Goal: Task Accomplishment & Management: Complete application form

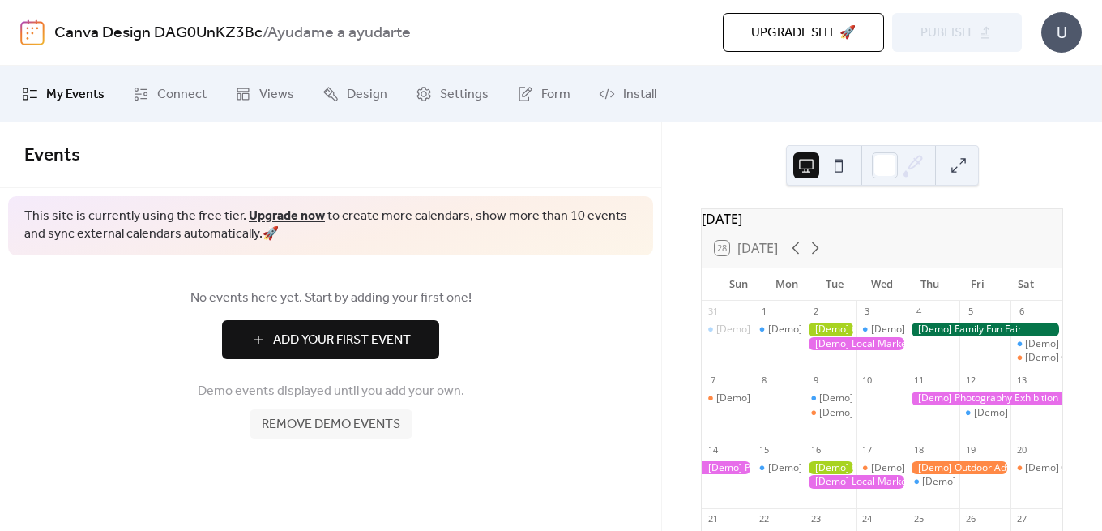
click at [799, 316] on div "1" at bounding box center [780, 312] width 52 height 22
click at [799, 336] on div "[Demo] Fitness Bootcamp" at bounding box center [826, 330] width 117 height 14
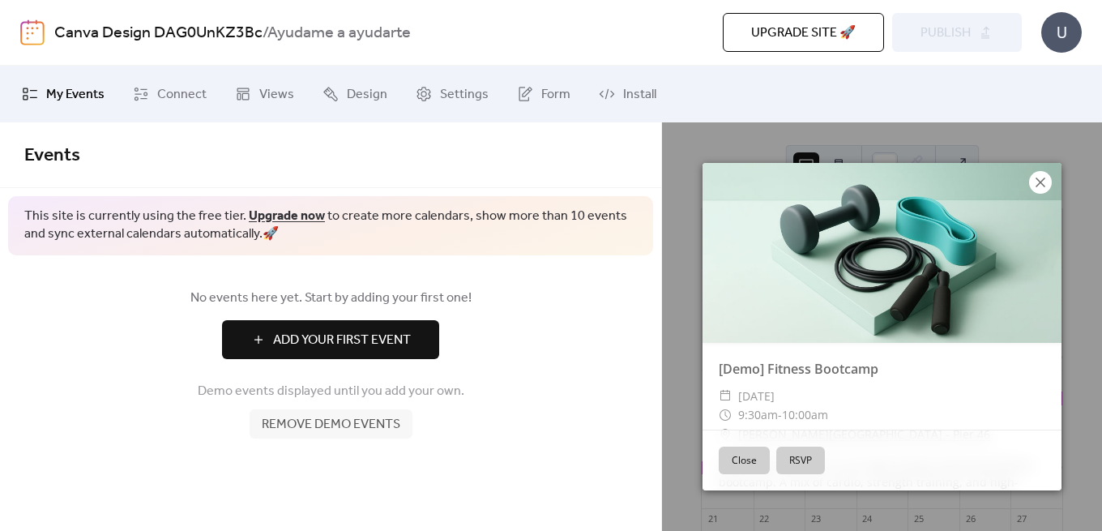
click at [1040, 175] on icon at bounding box center [1040, 182] width 19 height 19
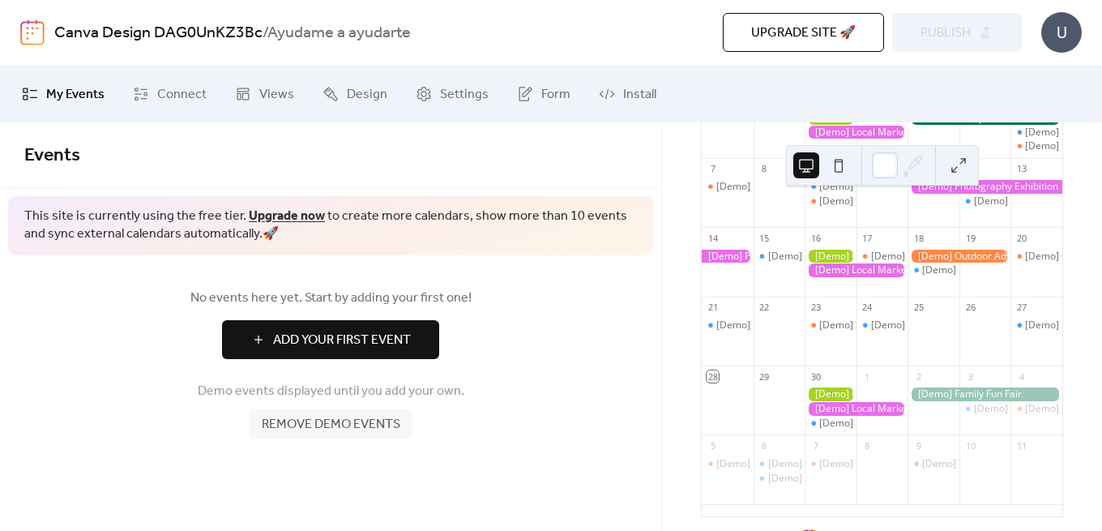
scroll to position [212, 0]
click at [844, 277] on div at bounding box center [856, 270] width 103 height 14
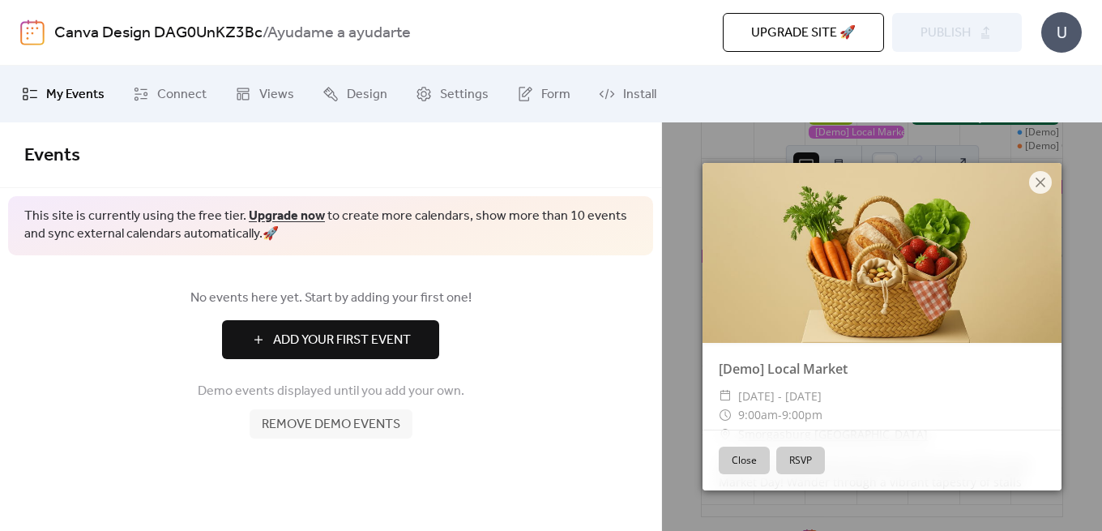
click at [770, 459] on div "Close RSVP" at bounding box center [882, 460] width 359 height 61
click at [762, 459] on button "Close" at bounding box center [744, 461] width 51 height 28
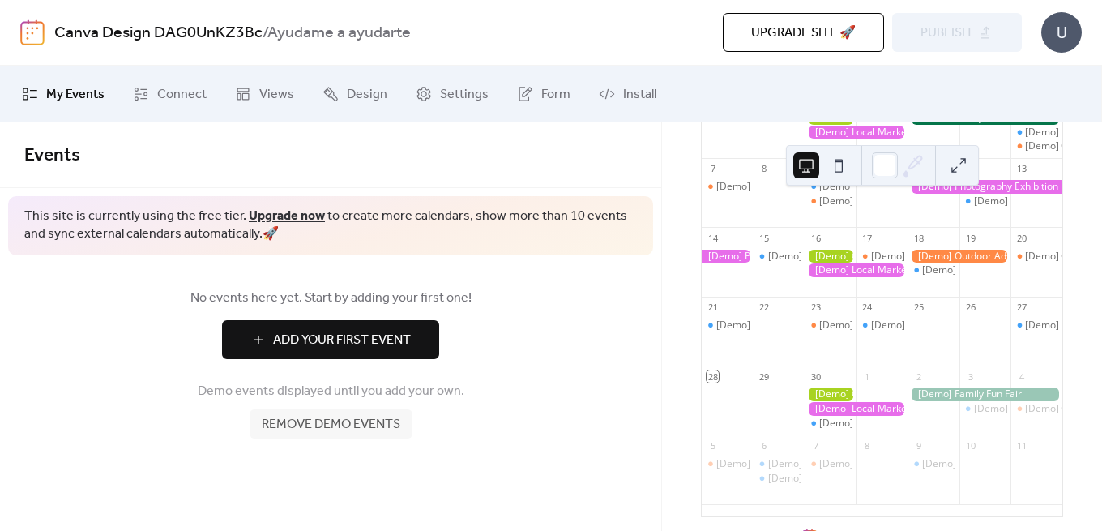
scroll to position [270, 0]
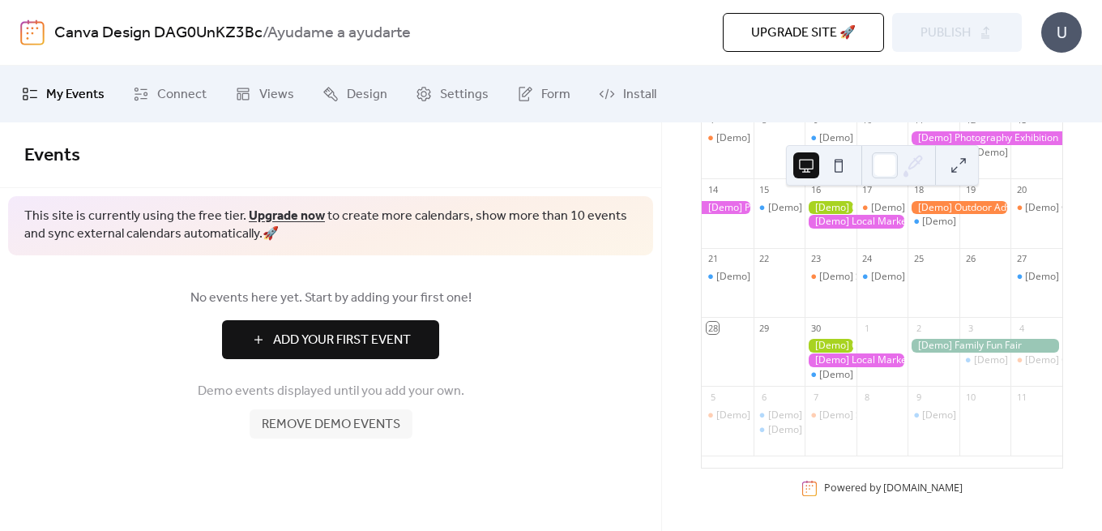
click at [357, 426] on span "Remove demo events" at bounding box center [331, 424] width 139 height 19
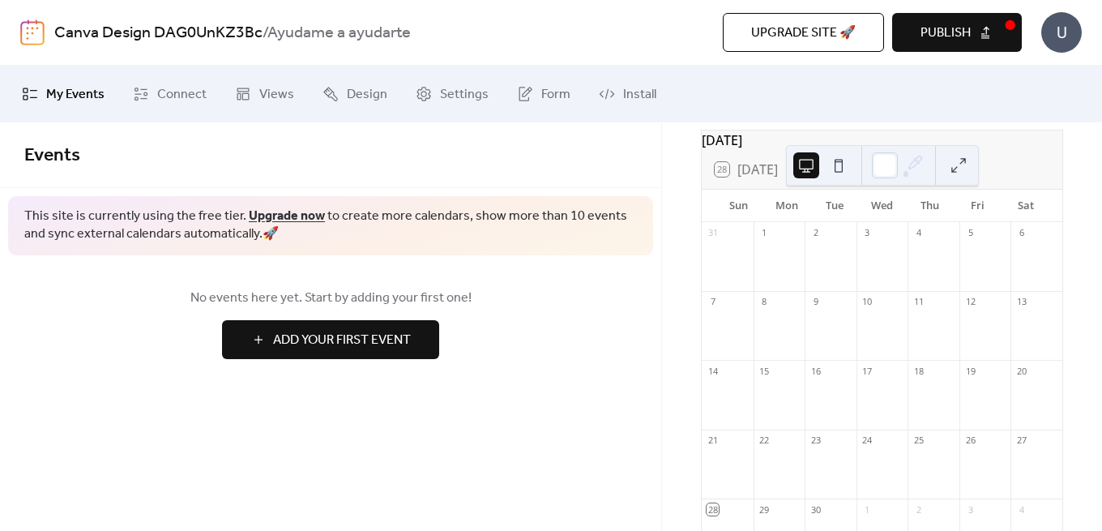
scroll to position [0, 0]
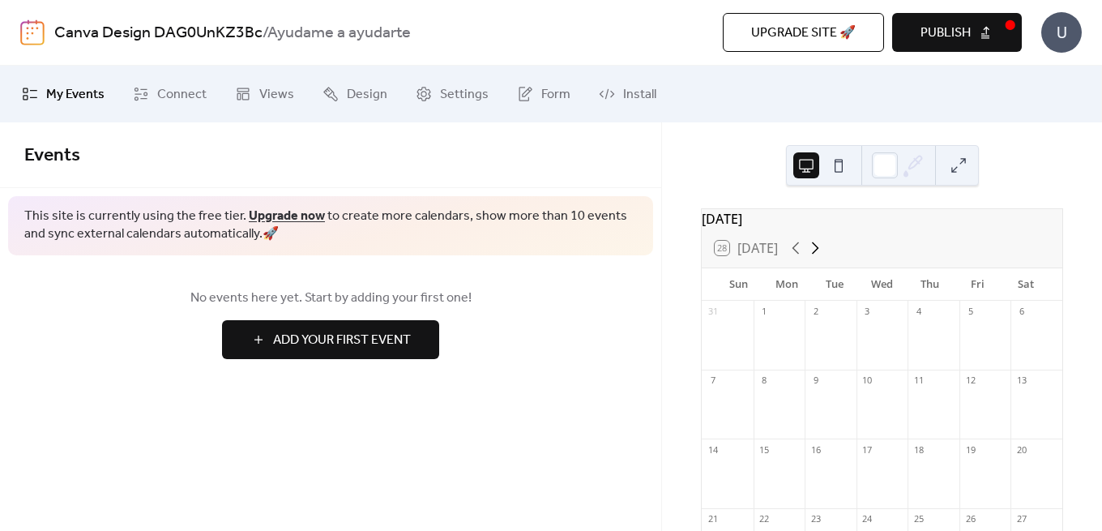
click at [816, 255] on icon at bounding box center [815, 248] width 7 height 12
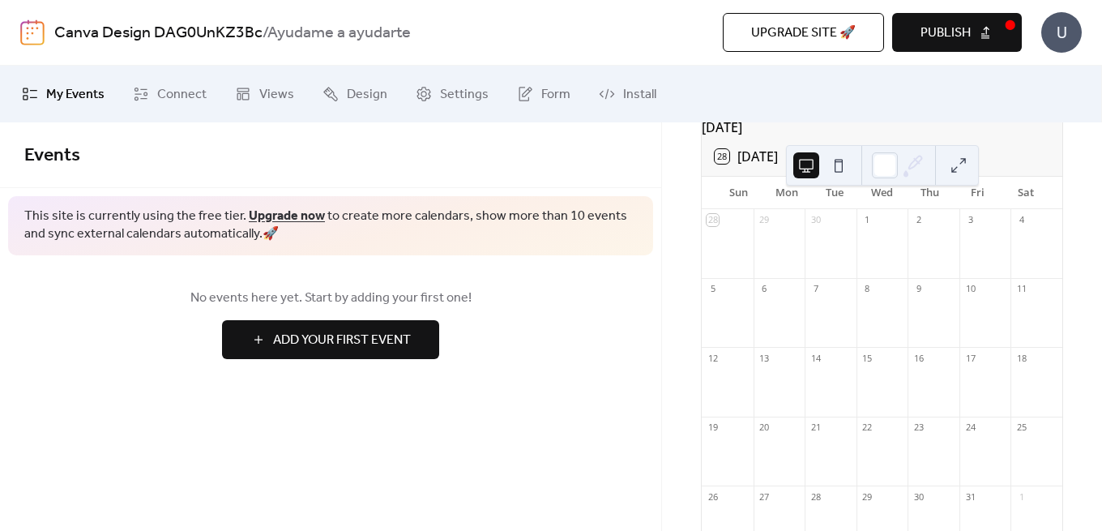
scroll to position [110, 0]
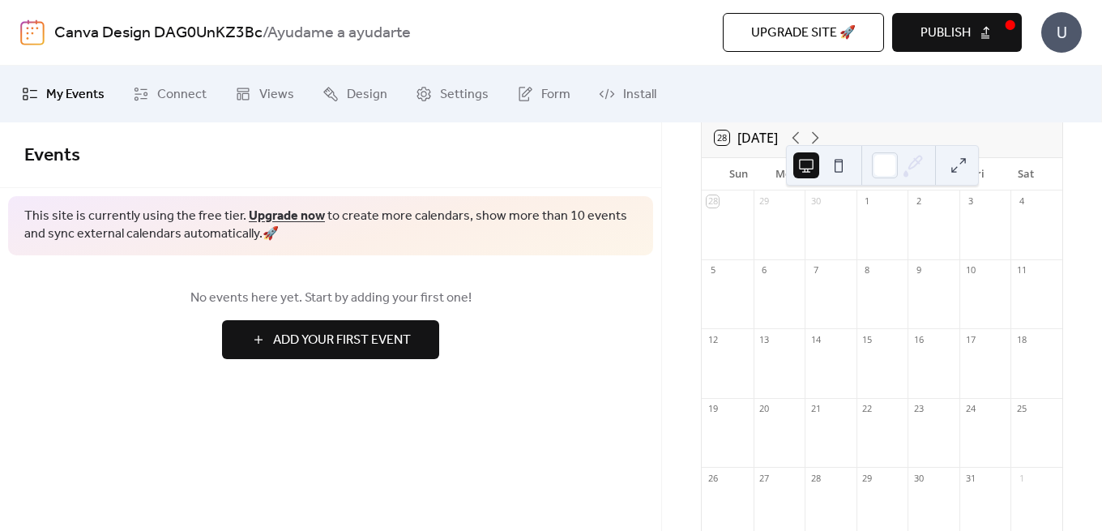
click at [944, 43] on span "Publish" at bounding box center [946, 33] width 50 height 19
click at [391, 338] on span "Add Your First Event" at bounding box center [342, 340] width 138 height 19
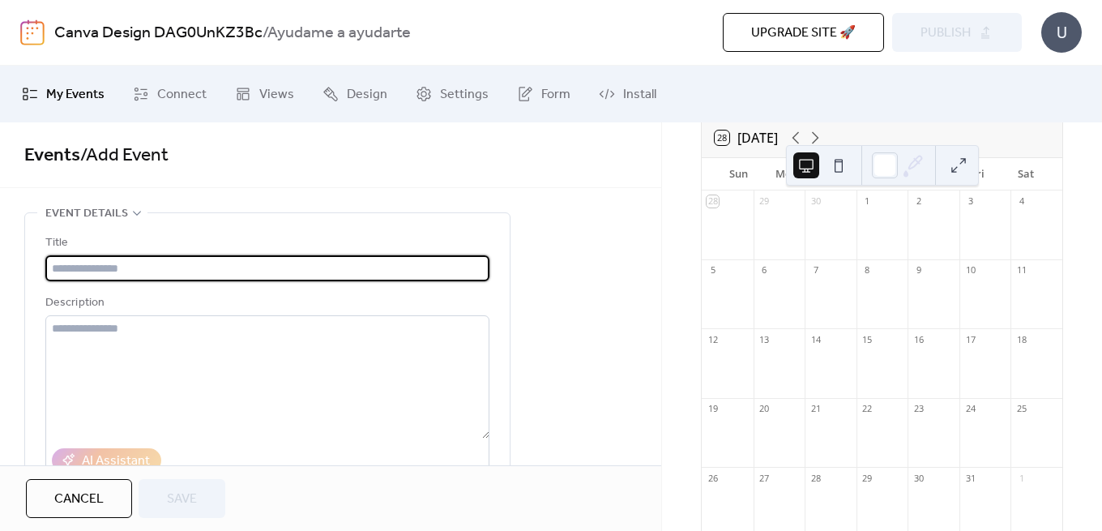
click at [110, 277] on input "text" at bounding box center [267, 268] width 444 height 26
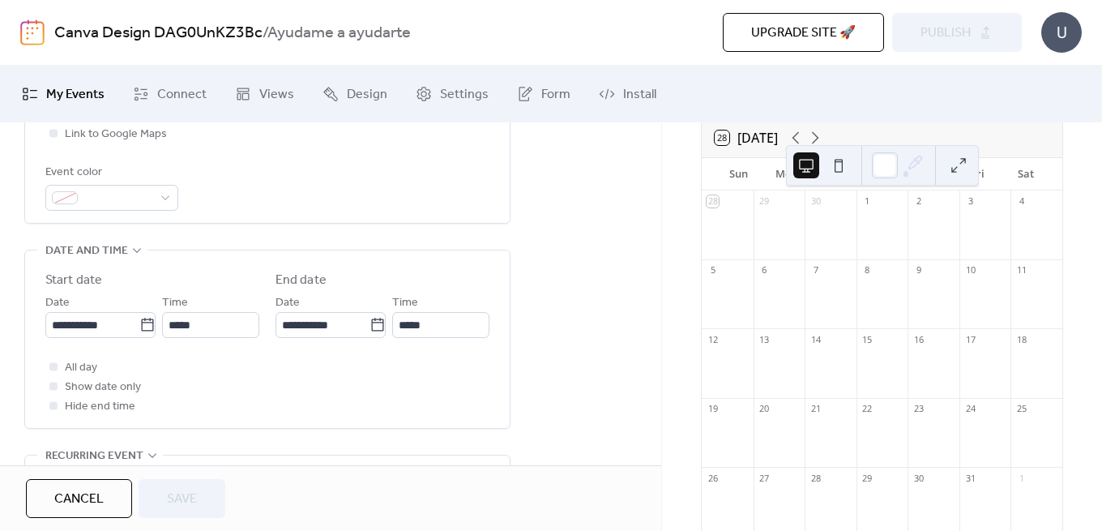
scroll to position [462, 0]
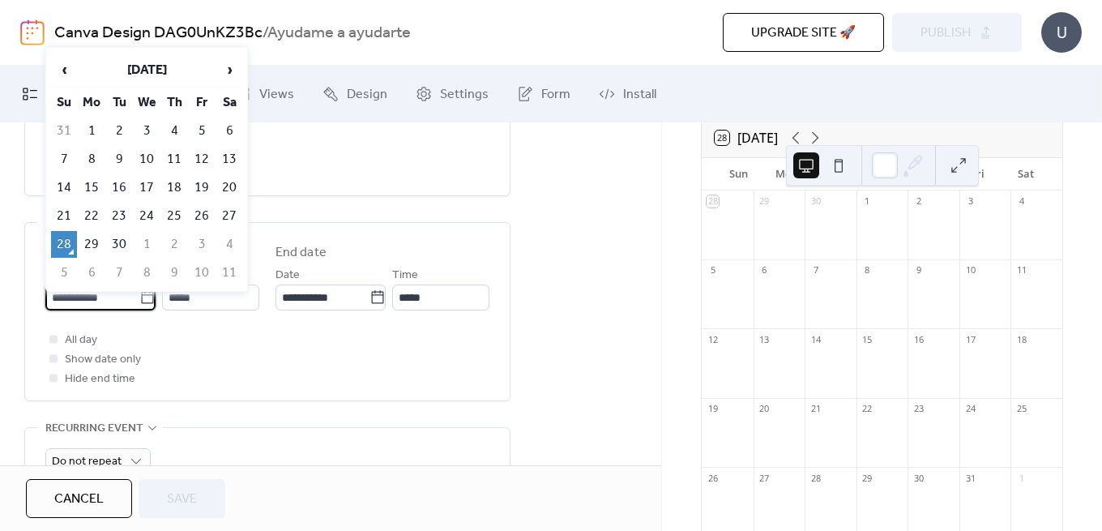
click at [56, 310] on input "**********" at bounding box center [92, 297] width 94 height 26
click at [209, 244] on td "3" at bounding box center [202, 244] width 26 height 27
type input "**********"
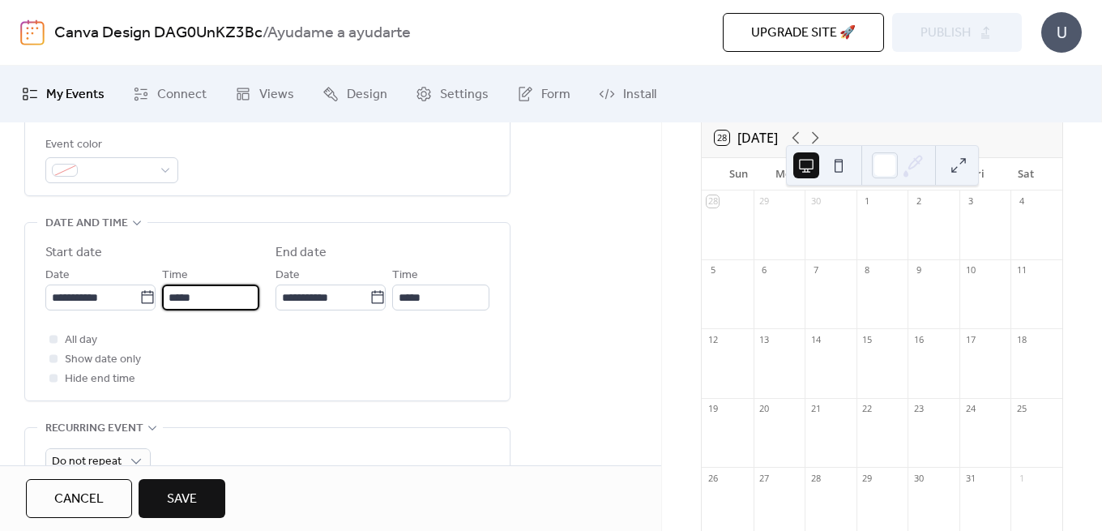
click at [178, 310] on input "*****" at bounding box center [210, 297] width 97 height 26
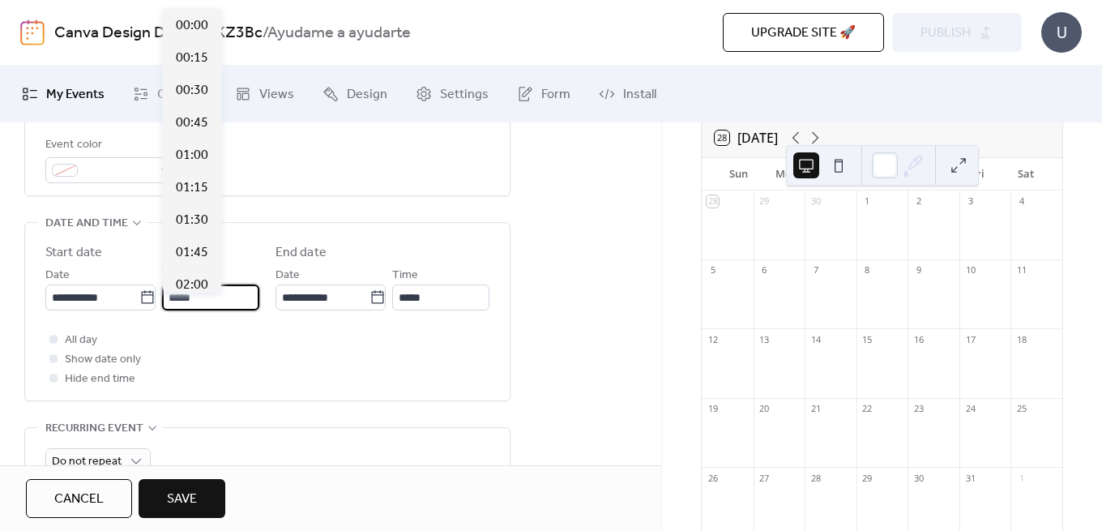
scroll to position [1556, 0]
click at [178, 305] on input "*****" at bounding box center [210, 297] width 97 height 26
type input "*****"
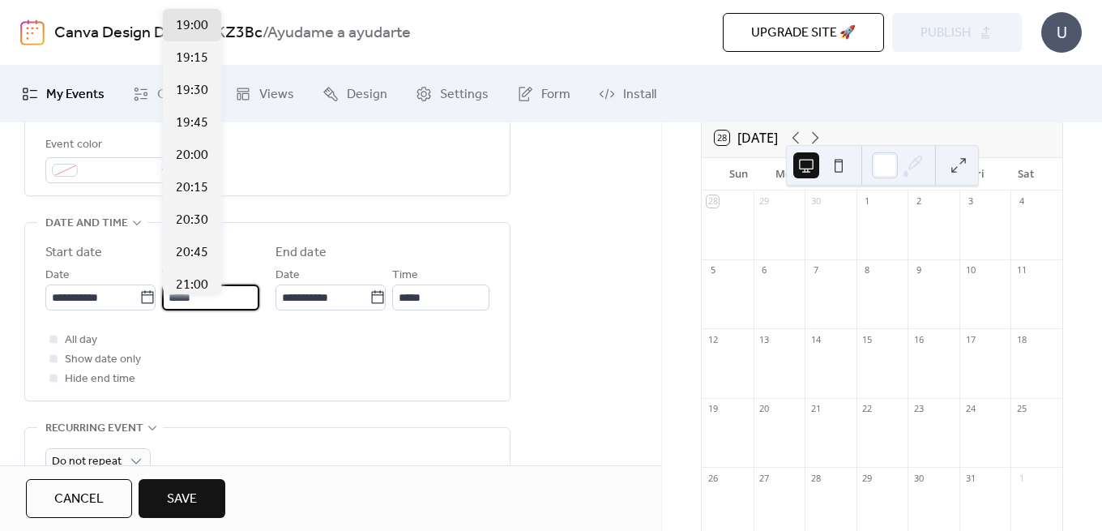
click at [380, 334] on div "**********" at bounding box center [267, 315] width 444 height 145
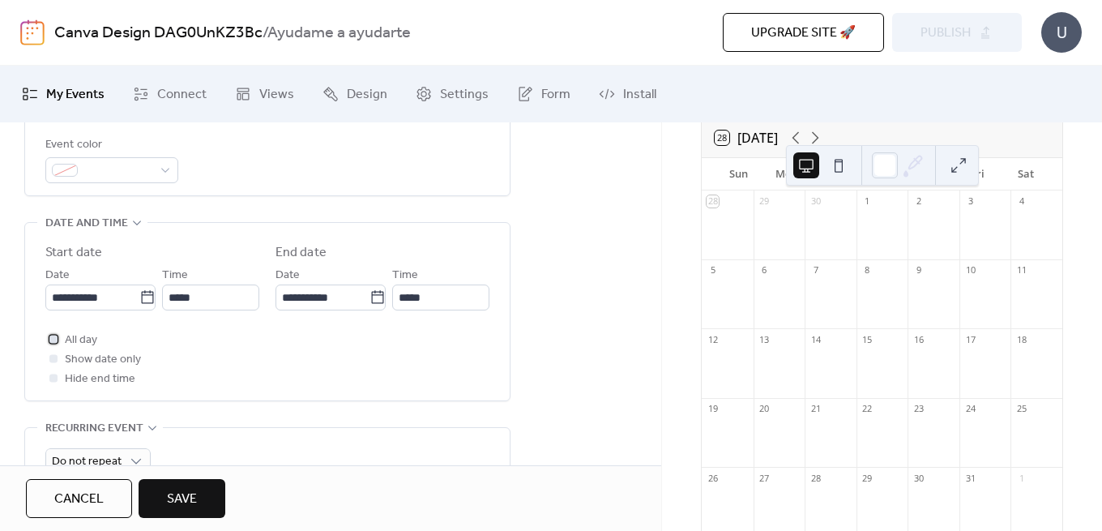
click at [80, 350] on span "All day" at bounding box center [81, 340] width 32 height 19
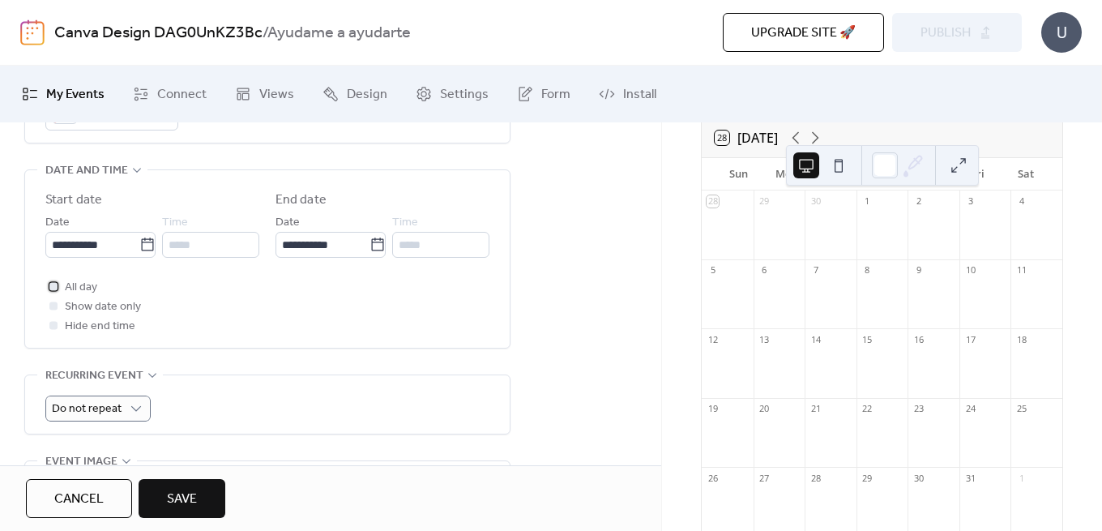
scroll to position [0, 0]
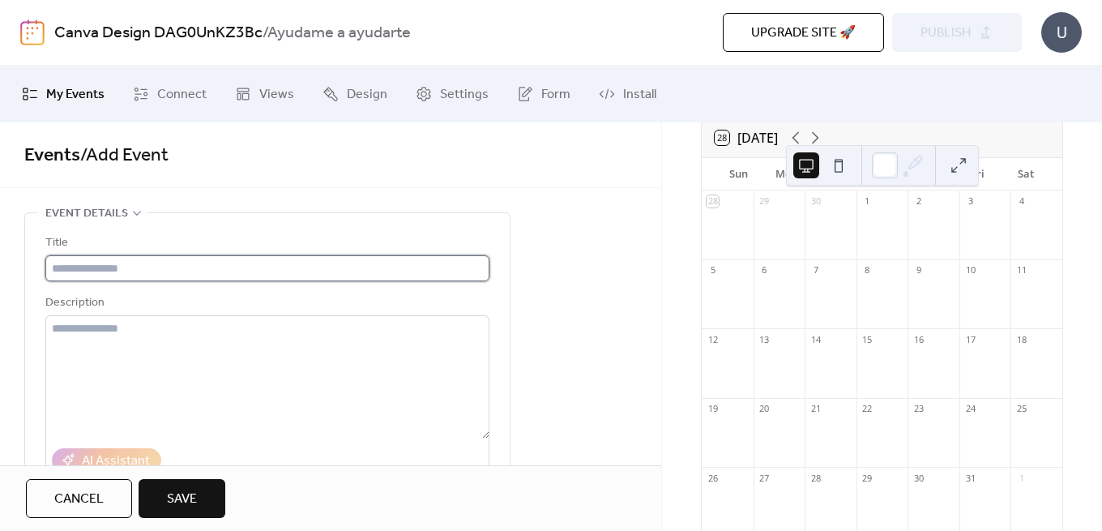
click at [128, 277] on input "text" at bounding box center [267, 268] width 444 height 26
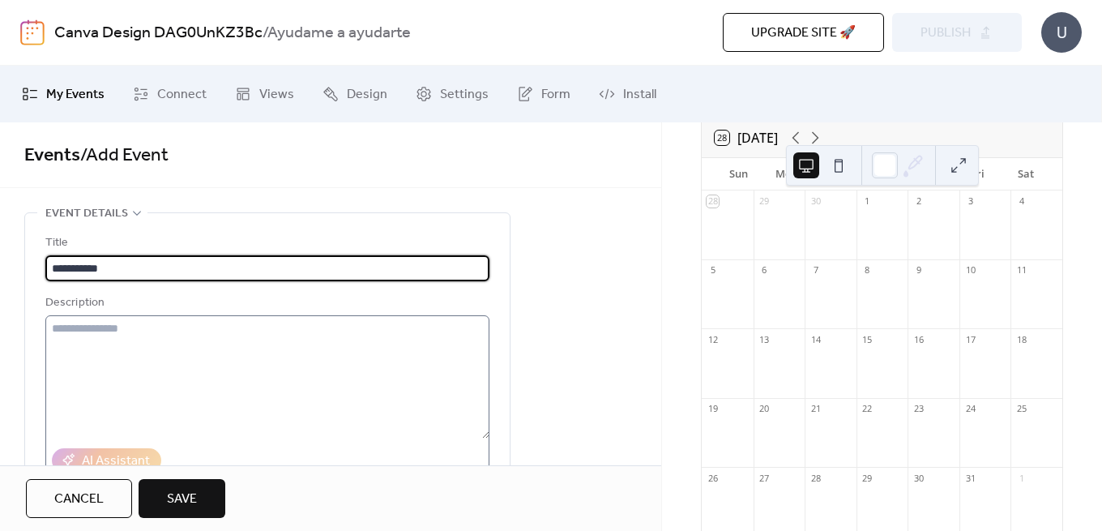
type input "**********"
click at [84, 348] on textarea at bounding box center [267, 376] width 444 height 123
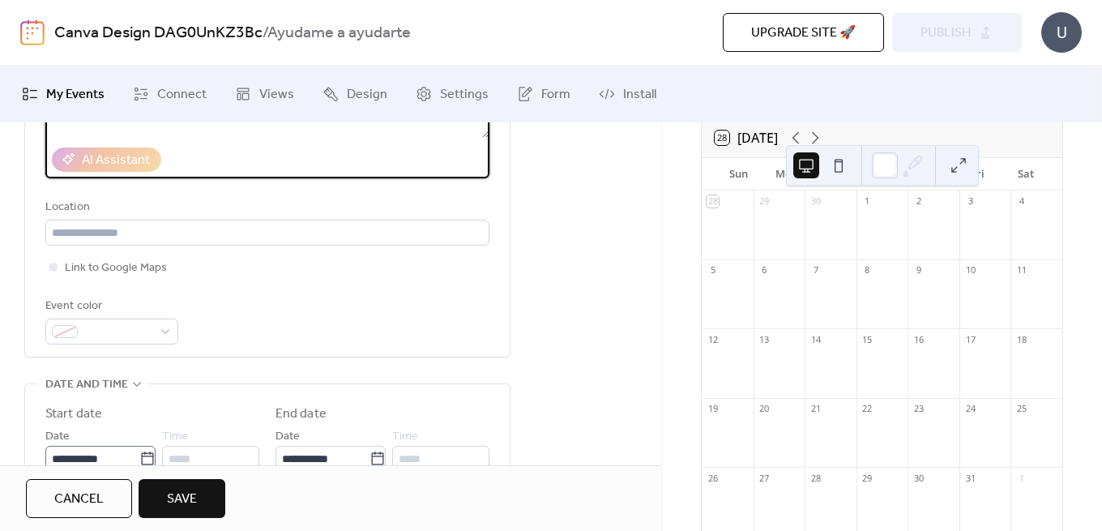
scroll to position [319, 0]
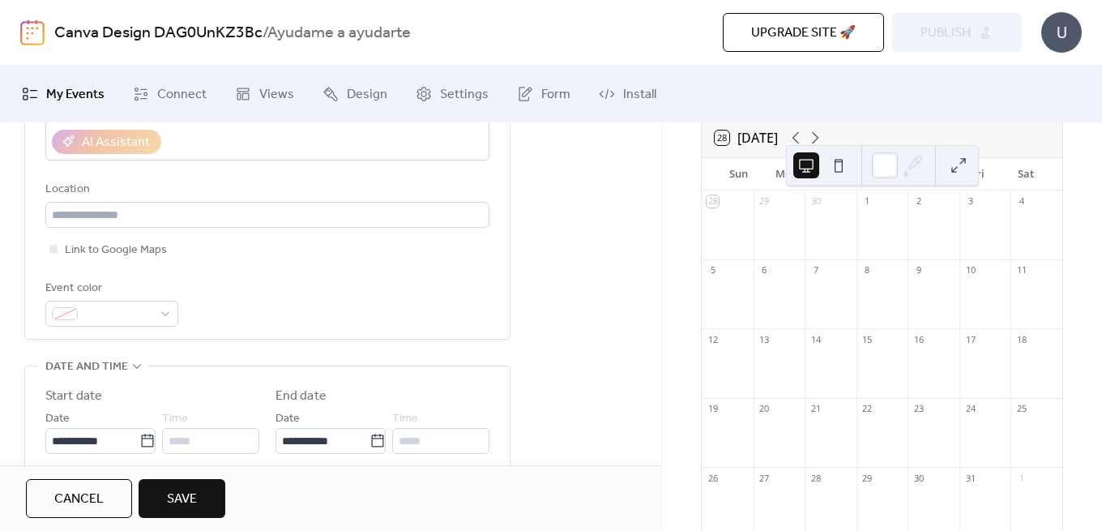
click at [173, 503] on span "Save" at bounding box center [182, 499] width 30 height 19
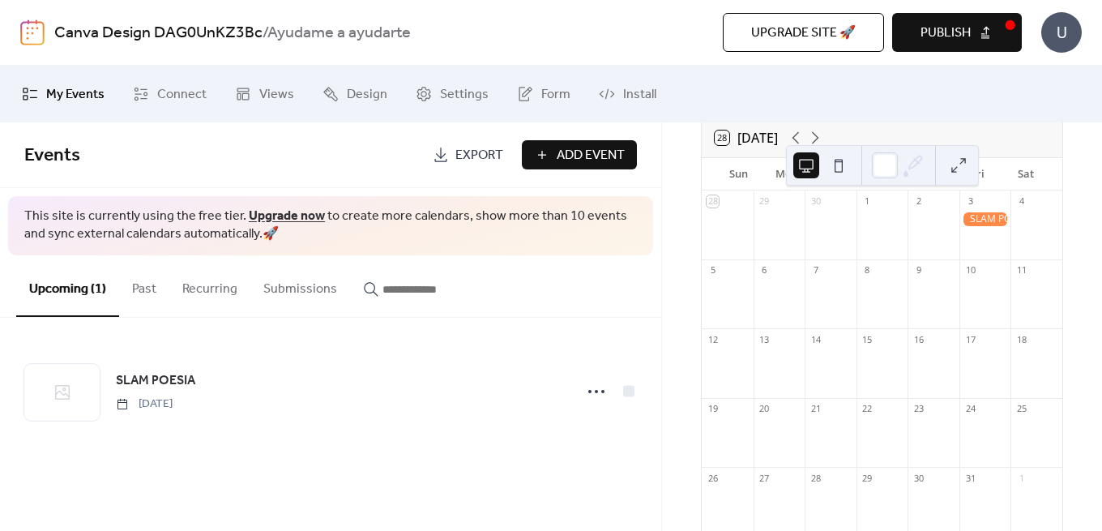
click at [965, 41] on span "Publish" at bounding box center [946, 33] width 50 height 19
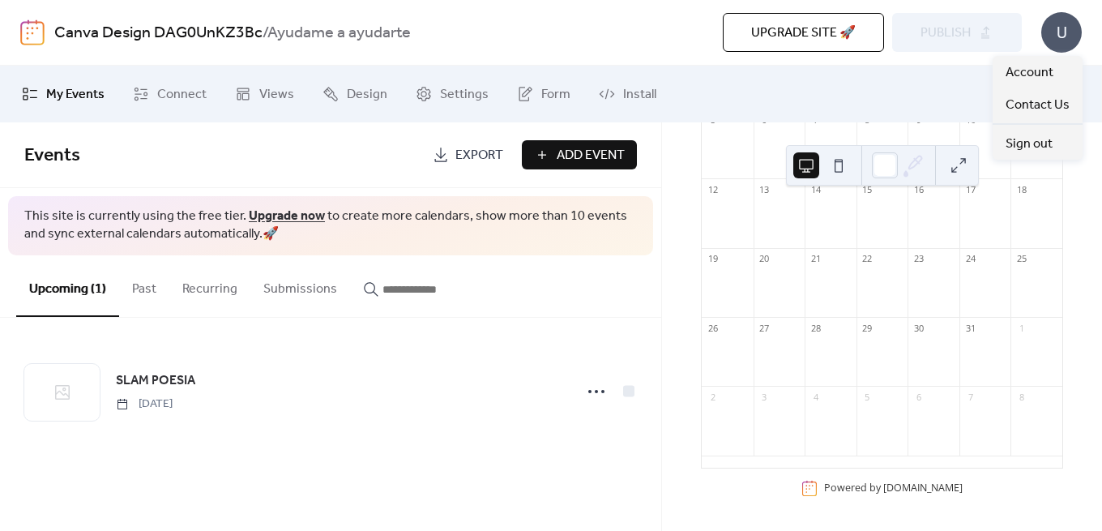
click at [1066, 47] on div "U" at bounding box center [1062, 32] width 41 height 41
click at [954, 28] on div "Upgrade site 🚀 Preview Publish" at bounding box center [796, 32] width 451 height 39
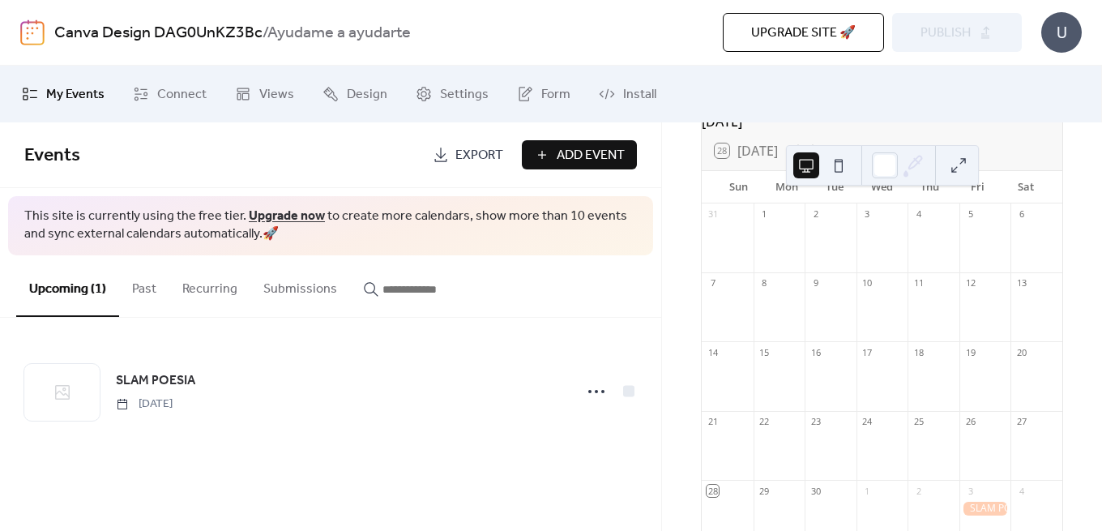
scroll to position [23, 0]
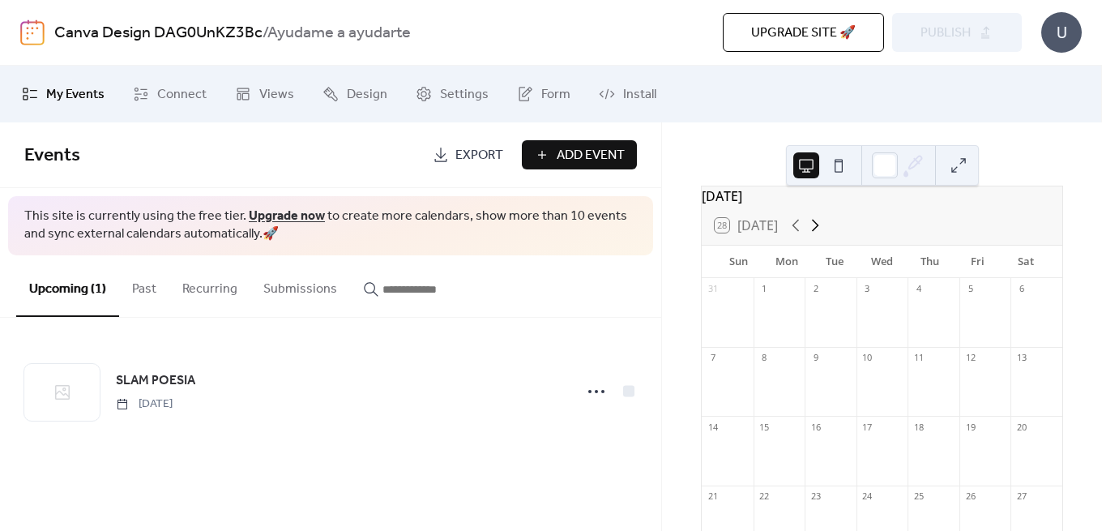
click at [814, 235] on icon at bounding box center [815, 225] width 19 height 19
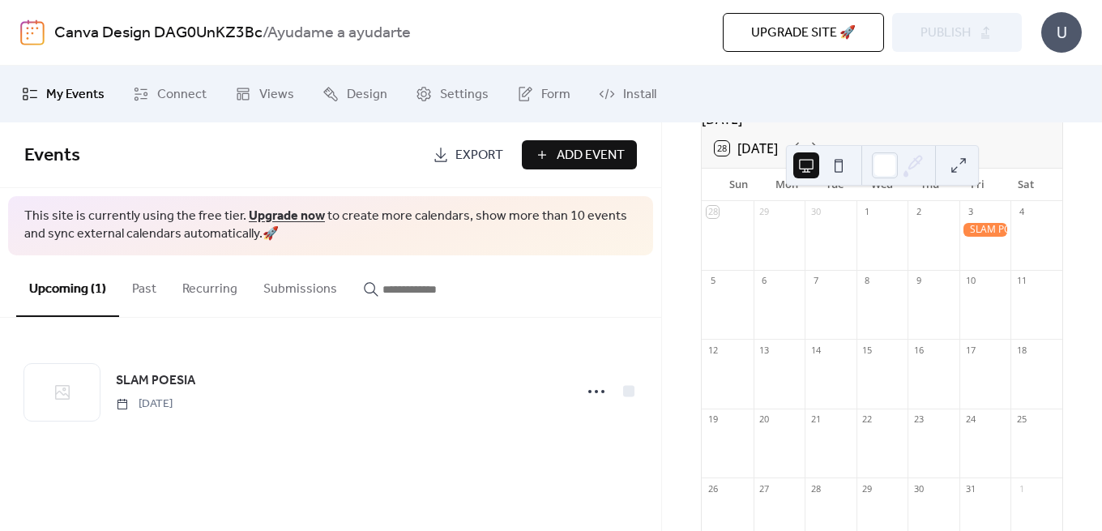
scroll to position [105, 0]
click at [826, 356] on div "14" at bounding box center [831, 345] width 52 height 22
click at [832, 387] on div at bounding box center [831, 377] width 52 height 41
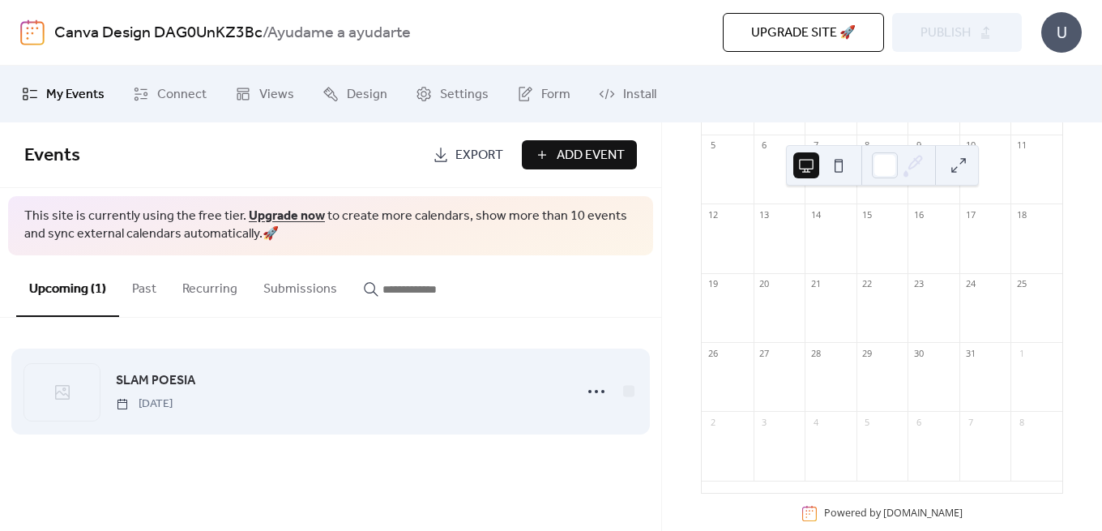
scroll to position [242, 0]
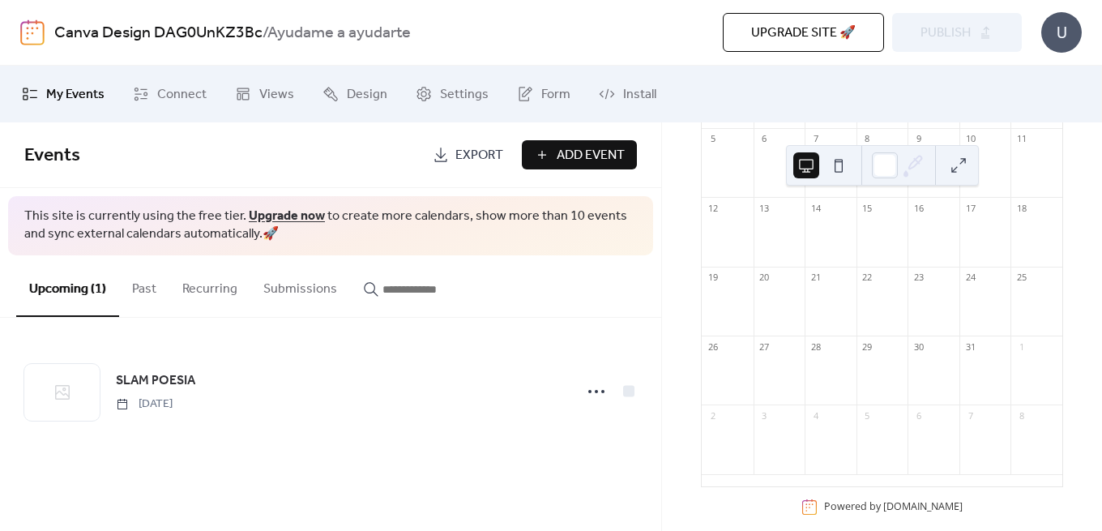
click at [575, 148] on span "Add Event" at bounding box center [591, 155] width 68 height 19
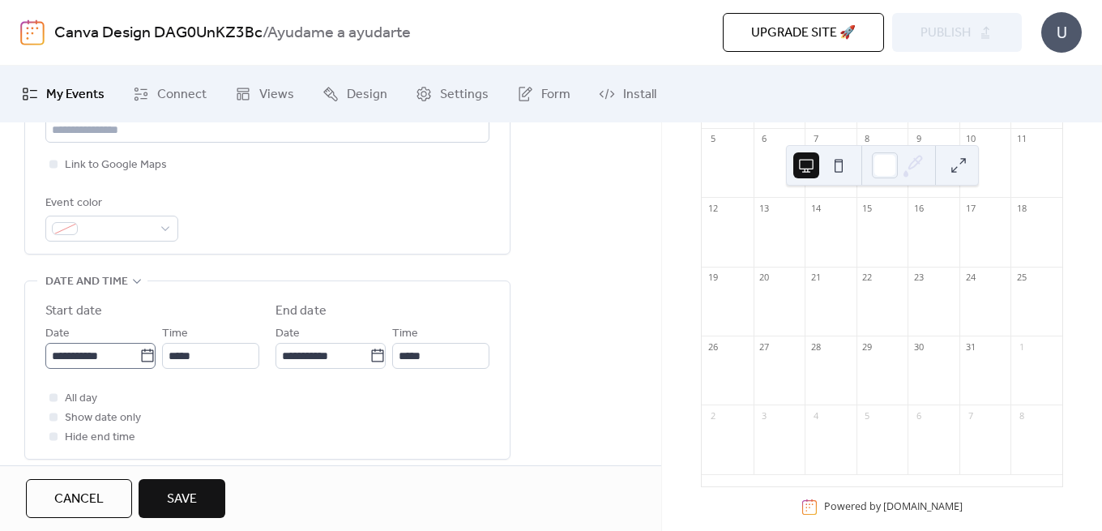
scroll to position [405, 0]
type input "**********"
click at [58, 355] on input "**********" at bounding box center [92, 354] width 94 height 26
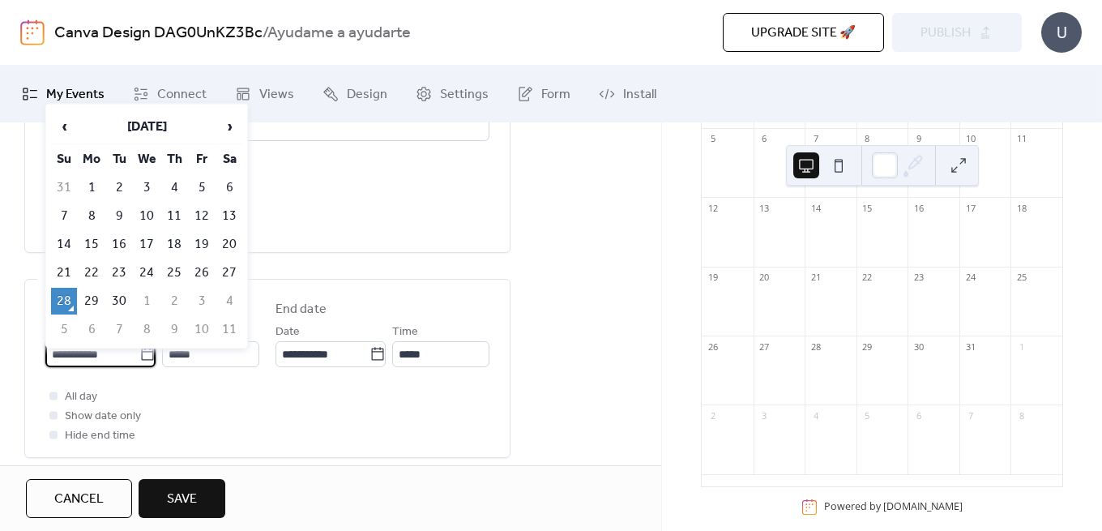
click at [66, 362] on input "**********" at bounding box center [92, 354] width 94 height 26
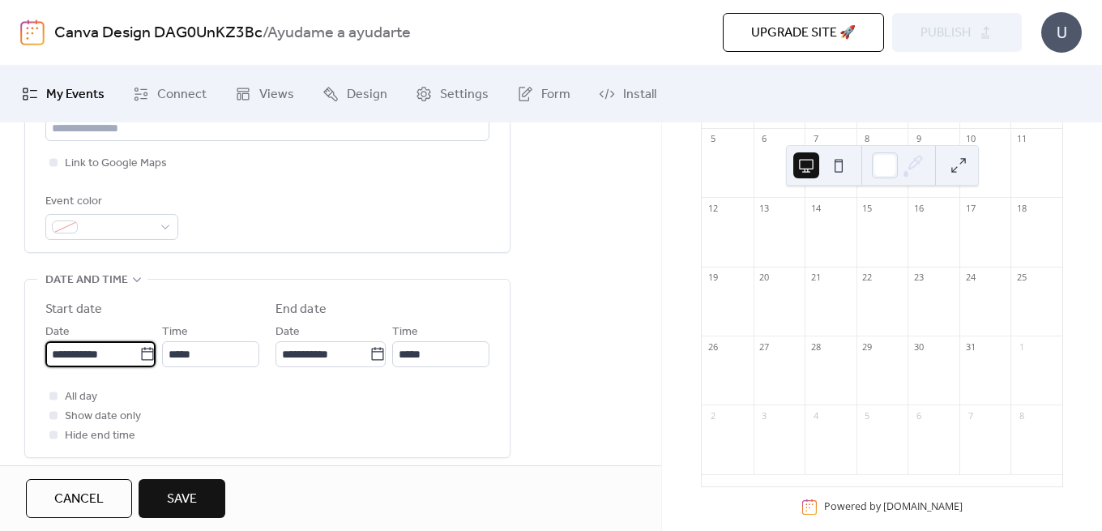
click at [143, 357] on icon at bounding box center [147, 354] width 16 height 16
click at [139, 357] on input "**********" at bounding box center [92, 354] width 94 height 26
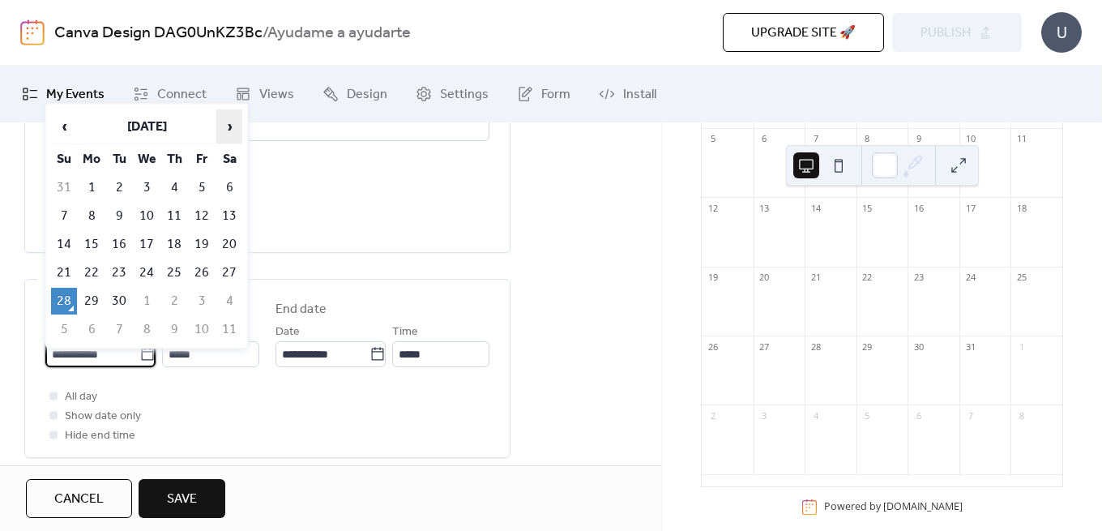
click at [228, 130] on span "›" at bounding box center [229, 126] width 24 height 32
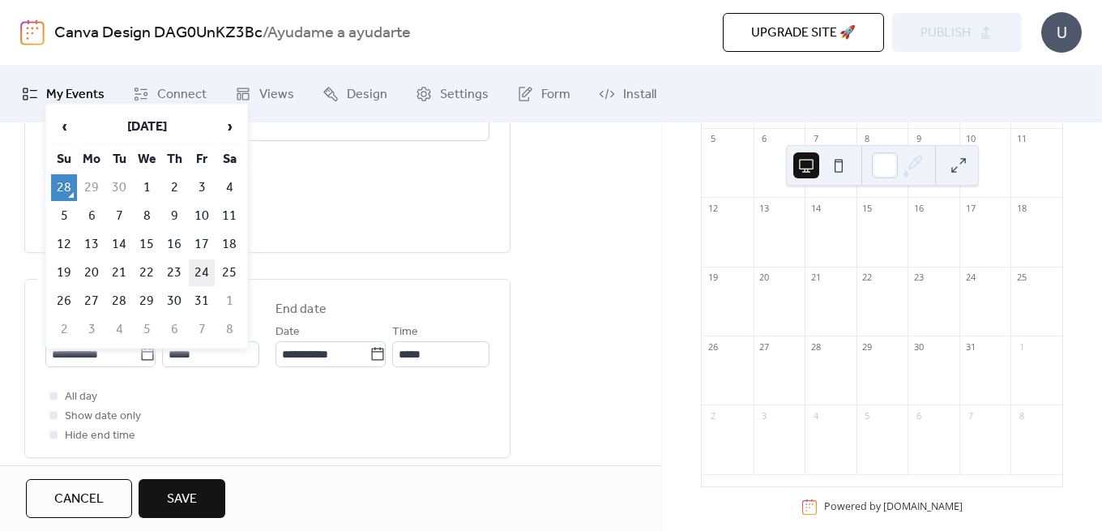
click at [204, 276] on td "24" at bounding box center [202, 272] width 26 height 27
type input "**********"
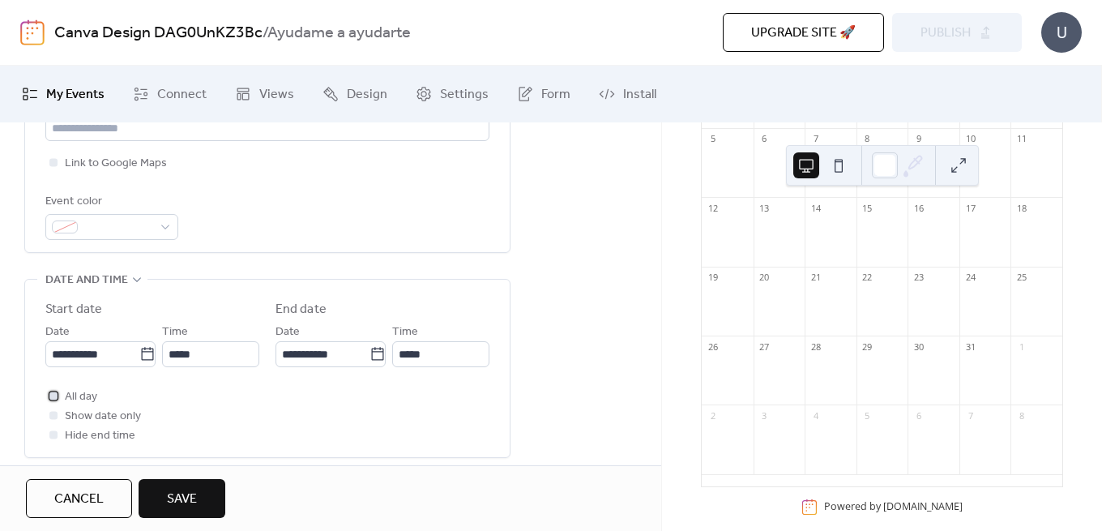
click at [60, 404] on div at bounding box center [53, 395] width 16 height 16
click at [189, 498] on span "Save" at bounding box center [182, 499] width 30 height 19
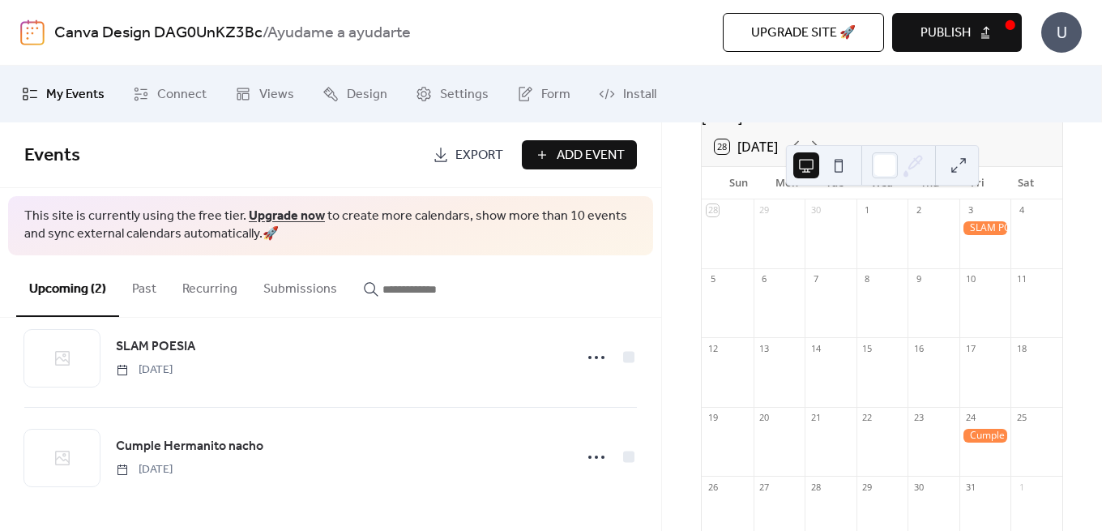
scroll to position [75, 0]
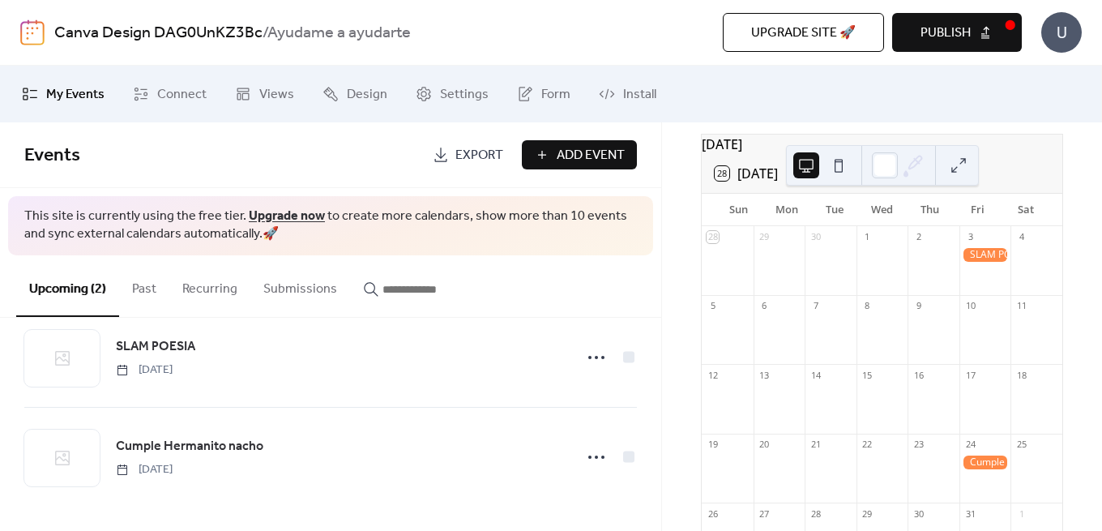
click at [964, 405] on div at bounding box center [986, 407] width 52 height 41
click at [921, 317] on div "9" at bounding box center [934, 306] width 52 height 22
click at [871, 399] on div at bounding box center [883, 407] width 52 height 41
click at [814, 313] on div "7" at bounding box center [831, 302] width 52 height 22
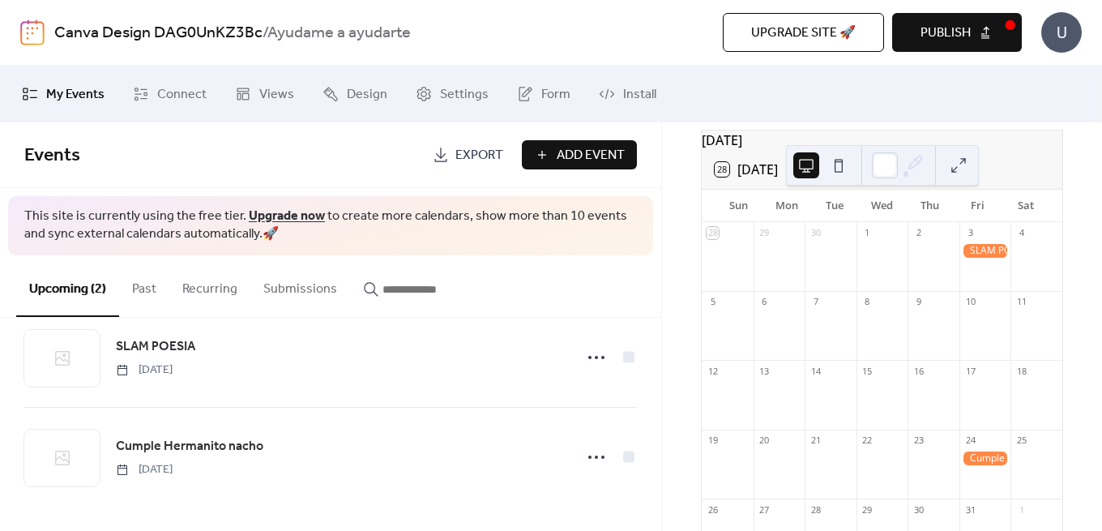
click at [884, 382] on div "15" at bounding box center [883, 371] width 52 height 22
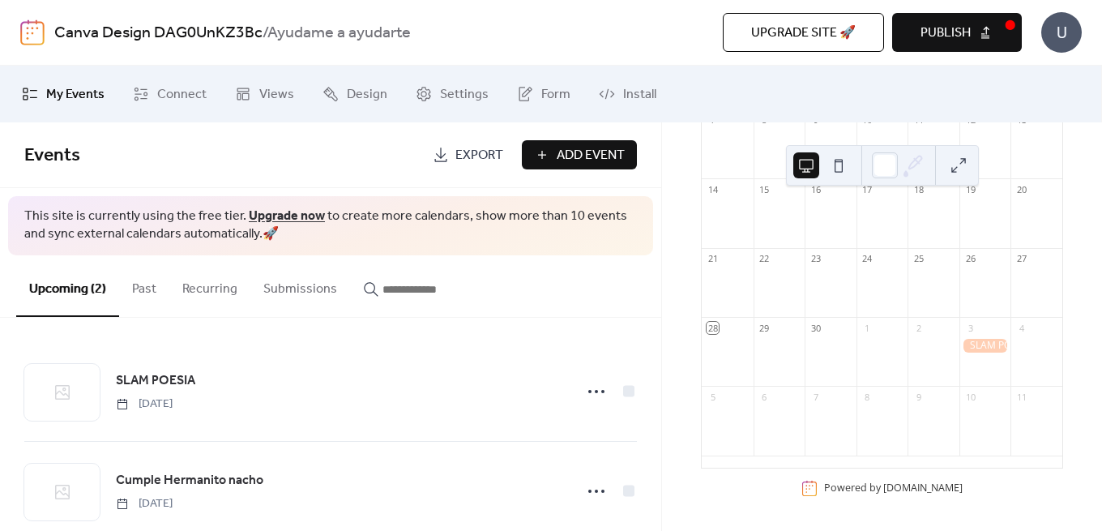
scroll to position [270, 0]
click at [731, 354] on div at bounding box center [728, 359] width 52 height 41
click at [799, 340] on div at bounding box center [780, 359] width 52 height 41
click at [819, 331] on div "30" at bounding box center [816, 328] width 12 height 12
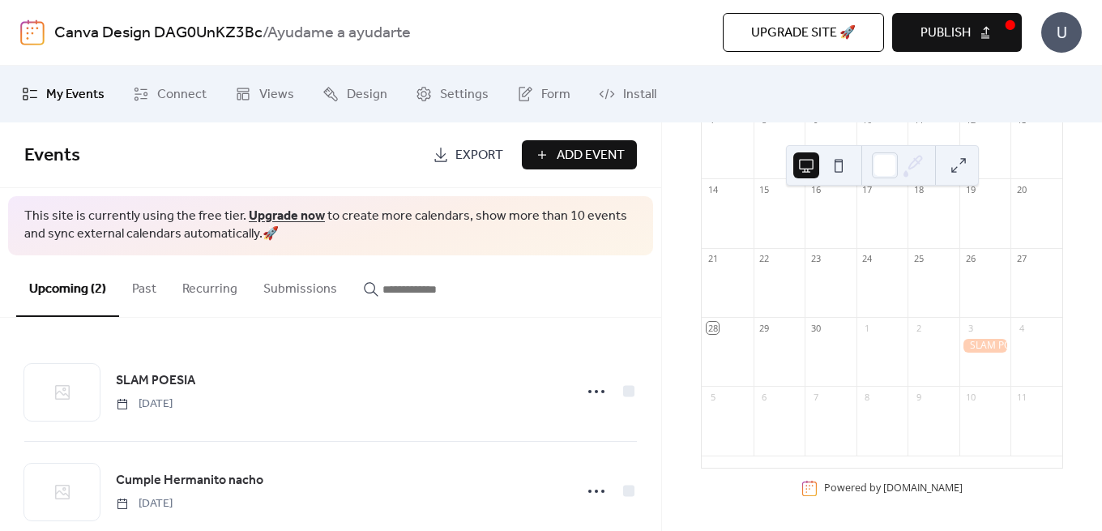
click at [771, 332] on div "29" at bounding box center [765, 328] width 12 height 12
click at [775, 341] on div at bounding box center [780, 359] width 52 height 41
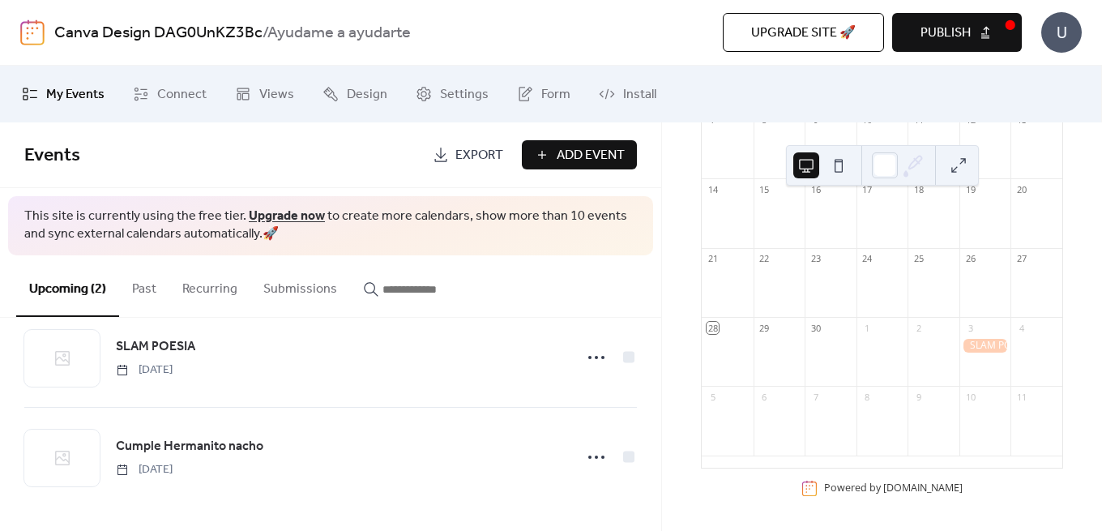
click at [990, 14] on button "Publish" at bounding box center [957, 32] width 130 height 39
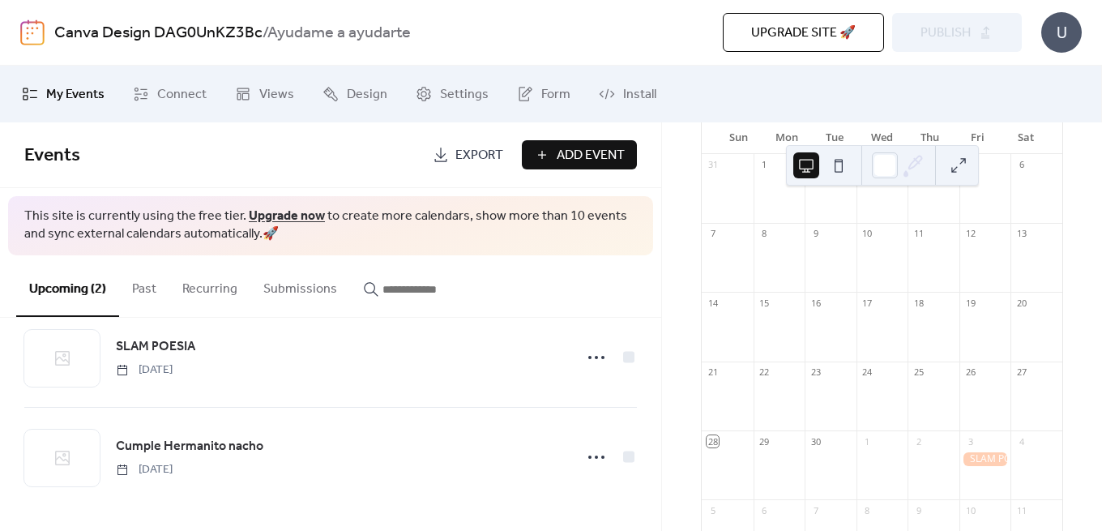
scroll to position [39, 0]
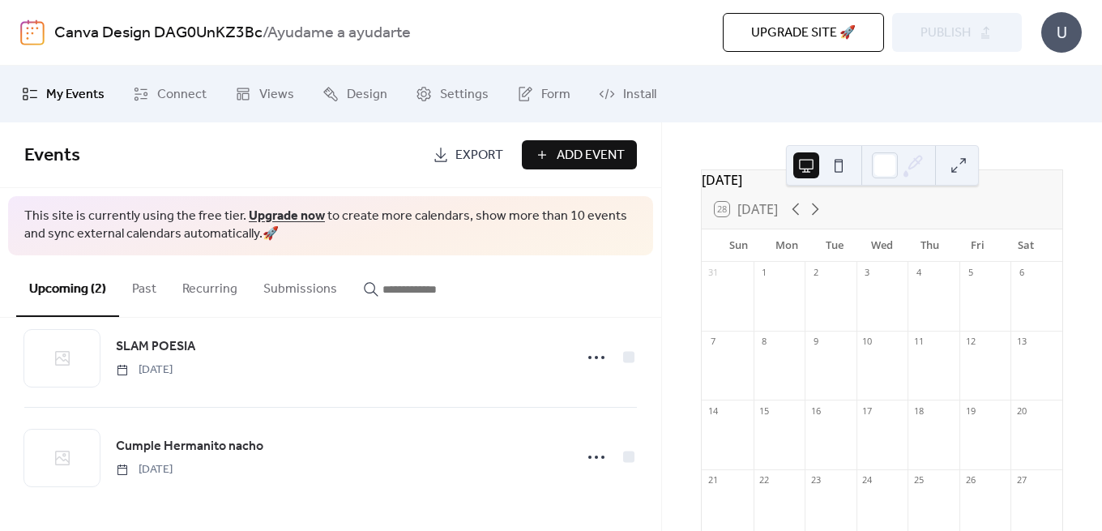
click at [821, 207] on div "28 Today" at bounding box center [882, 209] width 361 height 39
click at [821, 210] on icon at bounding box center [815, 208] width 19 height 19
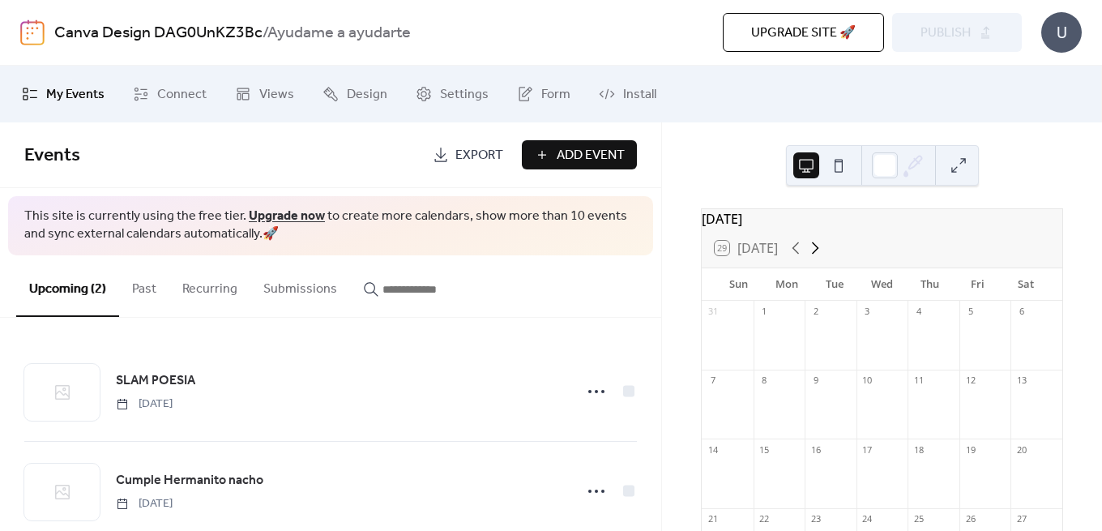
click at [816, 255] on icon at bounding box center [815, 248] width 7 height 12
click at [980, 211] on div "[DATE]" at bounding box center [882, 218] width 361 height 19
click at [895, 157] on div at bounding box center [885, 165] width 26 height 26
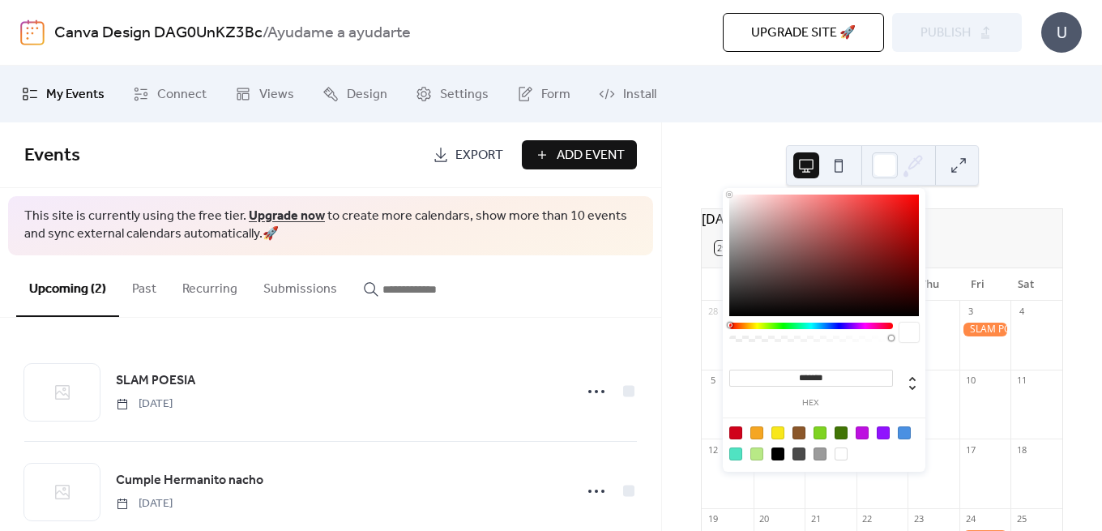
click at [885, 124] on div "[DATE] 29 [DATE] Sun Mon Tue Wed Thu Fri Sat 28 29 30 1 2 3 4 5 6 7 8 9 10 11 1…" at bounding box center [882, 326] width 440 height 409
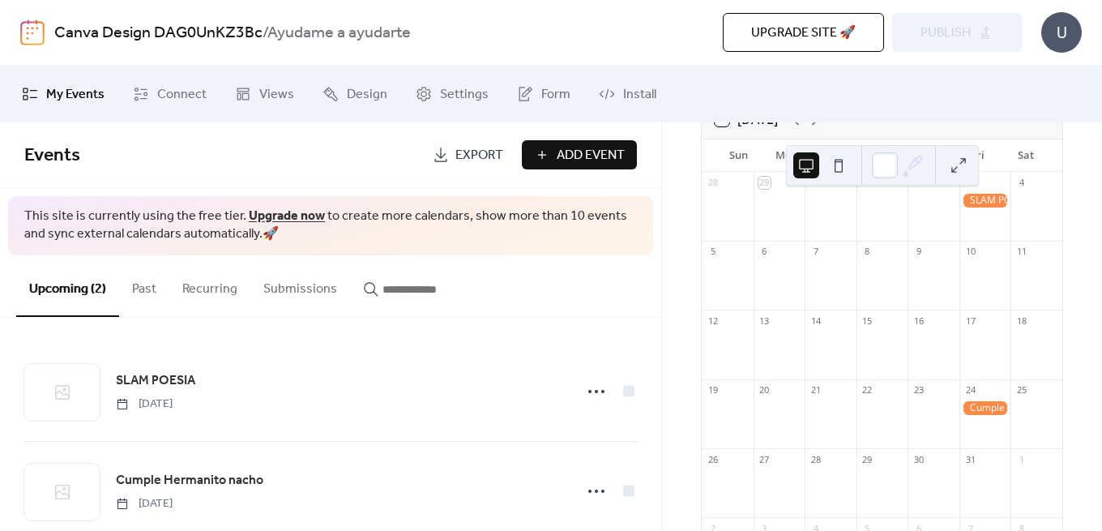
scroll to position [270, 0]
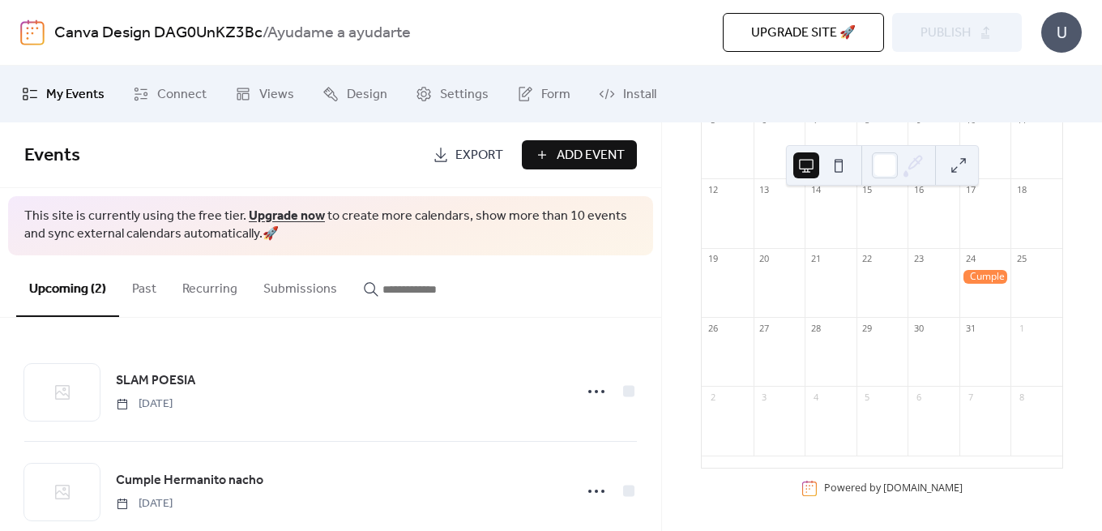
click at [954, 528] on div "[DATE] 29 [DATE] Sun Mon Tue Wed Thu Fri Sat 28 29 30 1 2 3 4 5 6 7 8 9 10 11 1…" at bounding box center [882, 326] width 440 height 409
click at [955, 528] on div "[DATE] 29 [DATE] Sun Mon Tue Wed Thu Fri Sat 28 29 30 1 2 3 4 5 6 7 8 9 10 11 1…" at bounding box center [882, 326] width 440 height 409
click at [836, 166] on button at bounding box center [839, 165] width 26 height 26
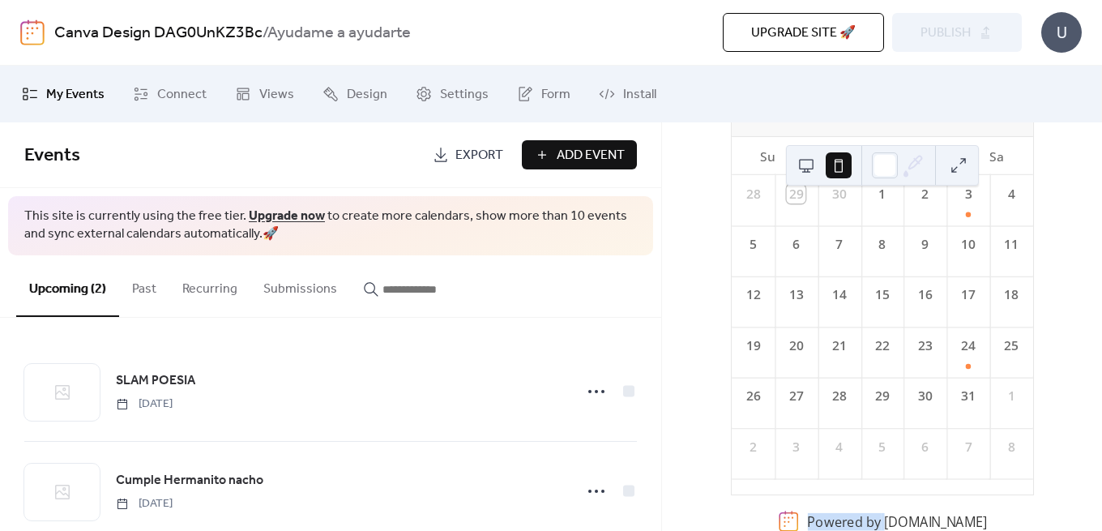
click at [809, 167] on button at bounding box center [807, 165] width 26 height 26
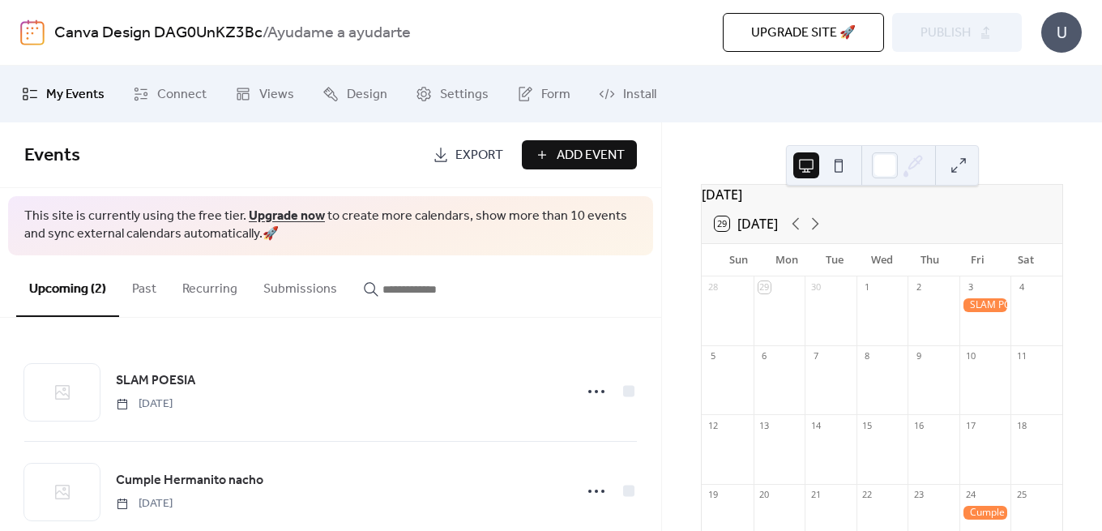
scroll to position [0, 0]
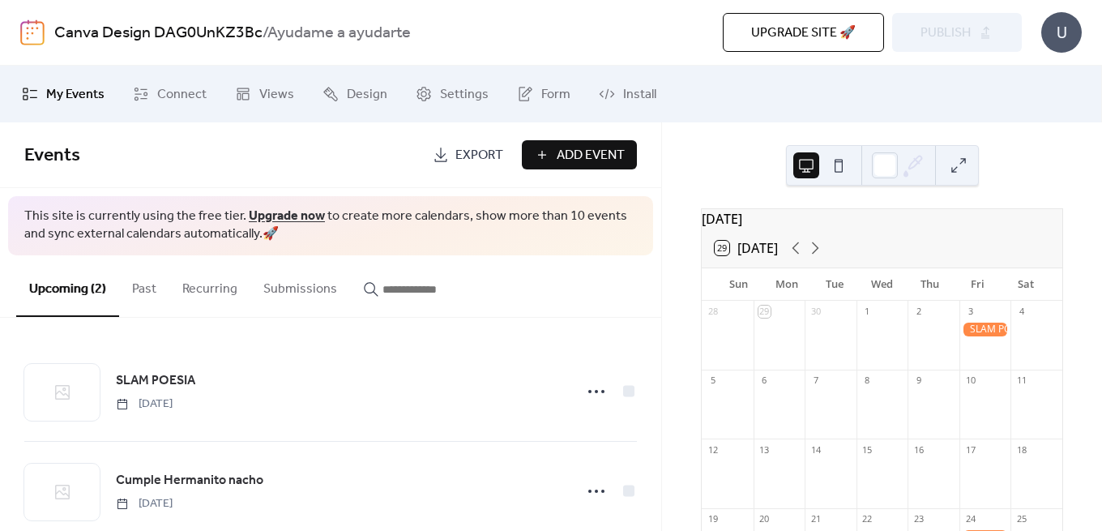
click at [802, 229] on div "[DATE]" at bounding box center [882, 218] width 361 height 19
click at [721, 254] on button "29 [DATE]" at bounding box center [746, 248] width 75 height 23
click at [721, 255] on div "29 [DATE]" at bounding box center [746, 248] width 63 height 15
click at [818, 254] on icon at bounding box center [815, 247] width 19 height 19
click at [970, 15] on div "Upgrade site 🚀 Preview Publish" at bounding box center [796, 32] width 451 height 39
